Goal: Task Accomplishment & Management: Use online tool/utility

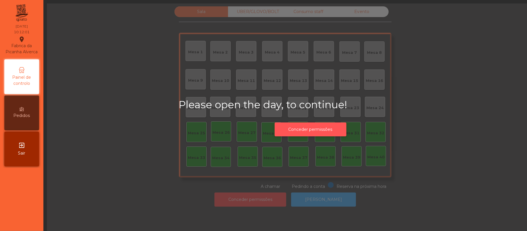
click at [328, 132] on button "Conceder permissões" at bounding box center [311, 129] width 72 height 14
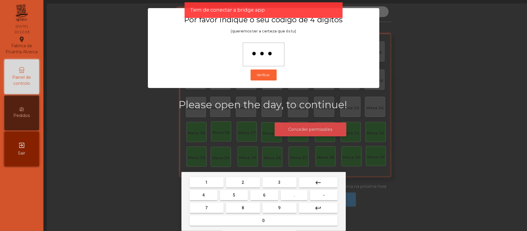
type input "****"
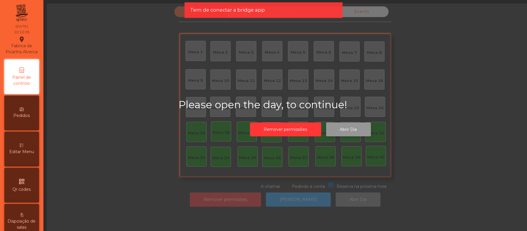
click at [360, 130] on button "Abrir Dia" at bounding box center [348, 129] width 45 height 14
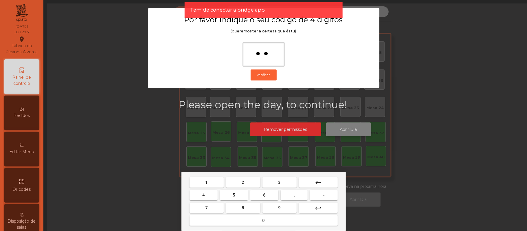
type input "***"
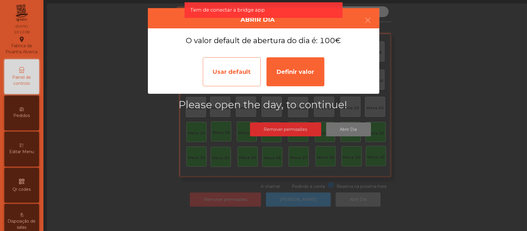
click at [237, 64] on div "Usar default" at bounding box center [232, 71] width 58 height 29
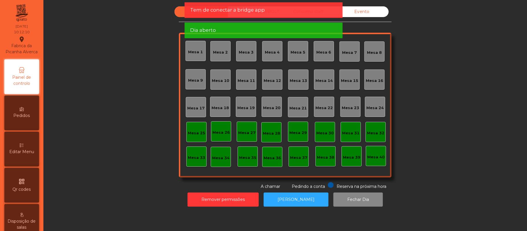
click at [431, 105] on div "Sala UBER/[GEOGRAPHIC_DATA]/BOLT Consumo staff Evento [GEOGRAPHIC_DATA] 2 [GEOG…" at bounding box center [285, 97] width 468 height 183
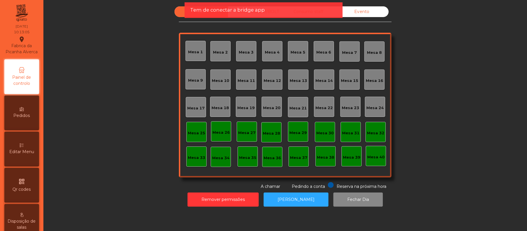
click at [351, 160] on div "Mesa 39" at bounding box center [351, 158] width 17 height 6
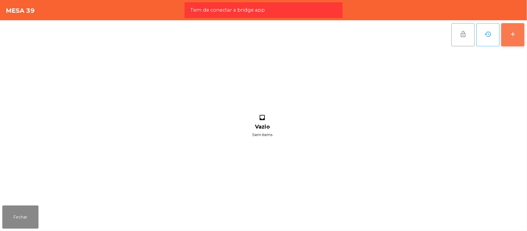
click at [523, 42] on button "add" at bounding box center [513, 34] width 23 height 23
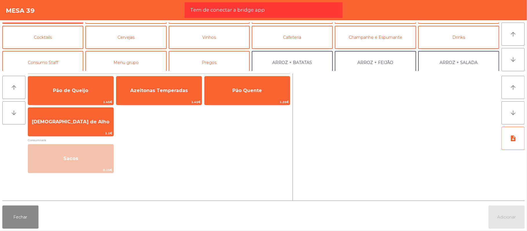
scroll to position [22, 0]
click at [70, 65] on button "Consumo Staff" at bounding box center [42, 62] width 81 height 23
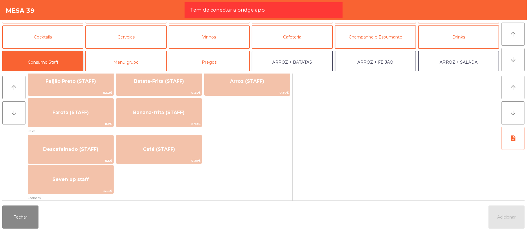
scroll to position [288, 0]
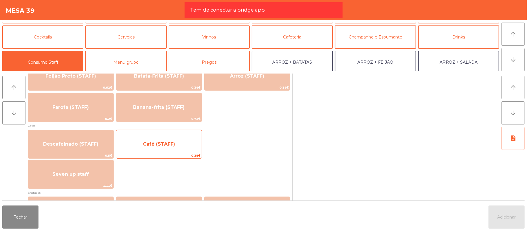
click at [165, 145] on span "Café (STAFF)" at bounding box center [159, 144] width 32 height 6
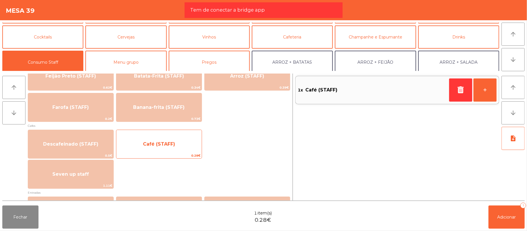
click at [163, 143] on span "Café (STAFF)" at bounding box center [159, 144] width 32 height 6
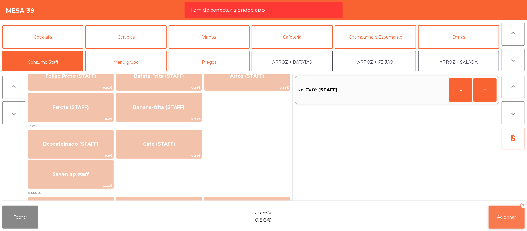
click at [524, 217] on button "Adicionar 2" at bounding box center [507, 217] width 36 height 23
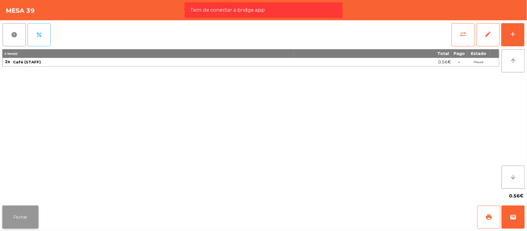
click at [21, 216] on button "Fechar" at bounding box center [20, 217] width 36 height 23
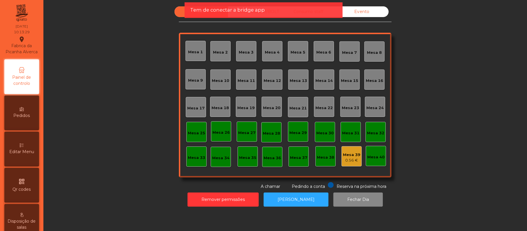
click at [349, 153] on div "Mesa 39" at bounding box center [351, 155] width 17 height 6
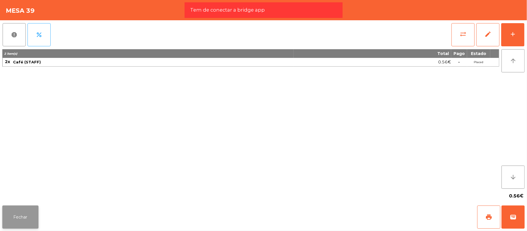
click at [26, 215] on button "Fechar" at bounding box center [20, 217] width 36 height 23
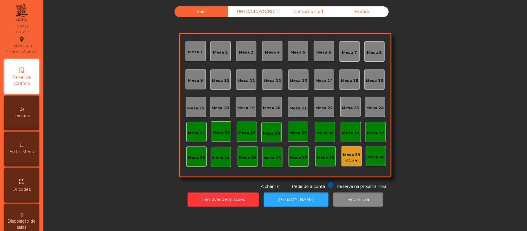
click at [294, 161] on div "Mesa 37" at bounding box center [299, 157] width 20 height 20
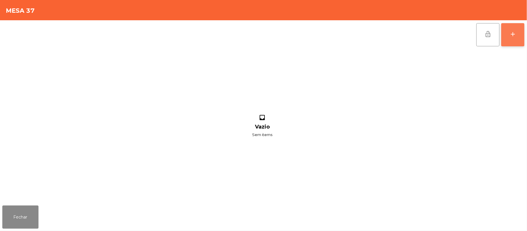
click at [522, 28] on button "add" at bounding box center [513, 34] width 23 height 23
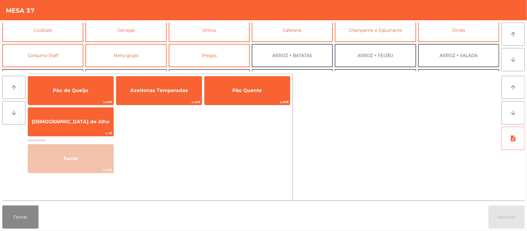
scroll to position [27, 0]
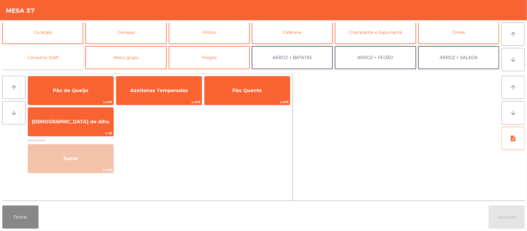
click at [58, 58] on button "Consumo Staff" at bounding box center [42, 57] width 81 height 23
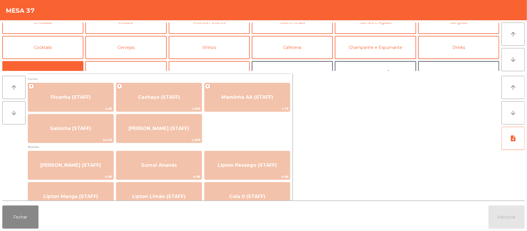
scroll to position [0, 0]
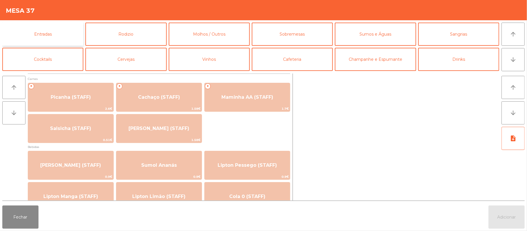
click at [65, 34] on button "Entradas" at bounding box center [42, 34] width 81 height 23
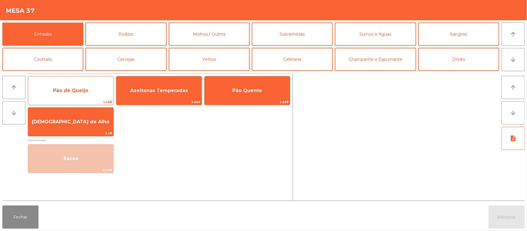
click at [83, 93] on span "Pão de Queijo" at bounding box center [70, 91] width 35 height 6
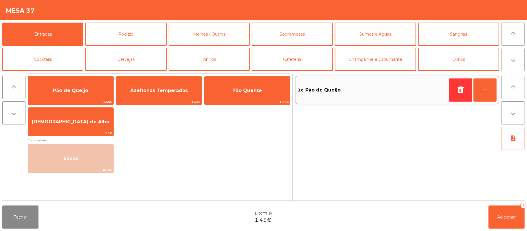
click at [525, 209] on div "Fechar 1 item(s) 1.45€ Adicionar 1" at bounding box center [263, 217] width 527 height 28
click at [495, 218] on button "Adicionar 1" at bounding box center [507, 217] width 36 height 23
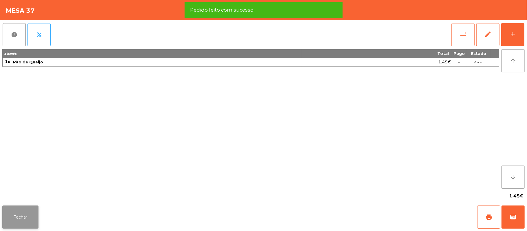
click at [21, 223] on button "Fechar" at bounding box center [20, 217] width 36 height 23
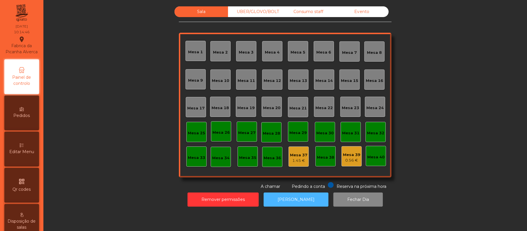
click at [288, 200] on button "[PERSON_NAME]" at bounding box center [296, 200] width 65 height 14
click at [288, 206] on button "[PERSON_NAME]" at bounding box center [296, 200] width 65 height 14
click at [293, 202] on button "[PERSON_NAME]" at bounding box center [296, 200] width 65 height 14
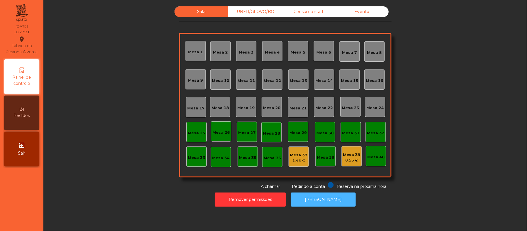
click at [327, 200] on button "[PERSON_NAME]" at bounding box center [323, 200] width 65 height 14
